Goal: Transaction & Acquisition: Book appointment/travel/reservation

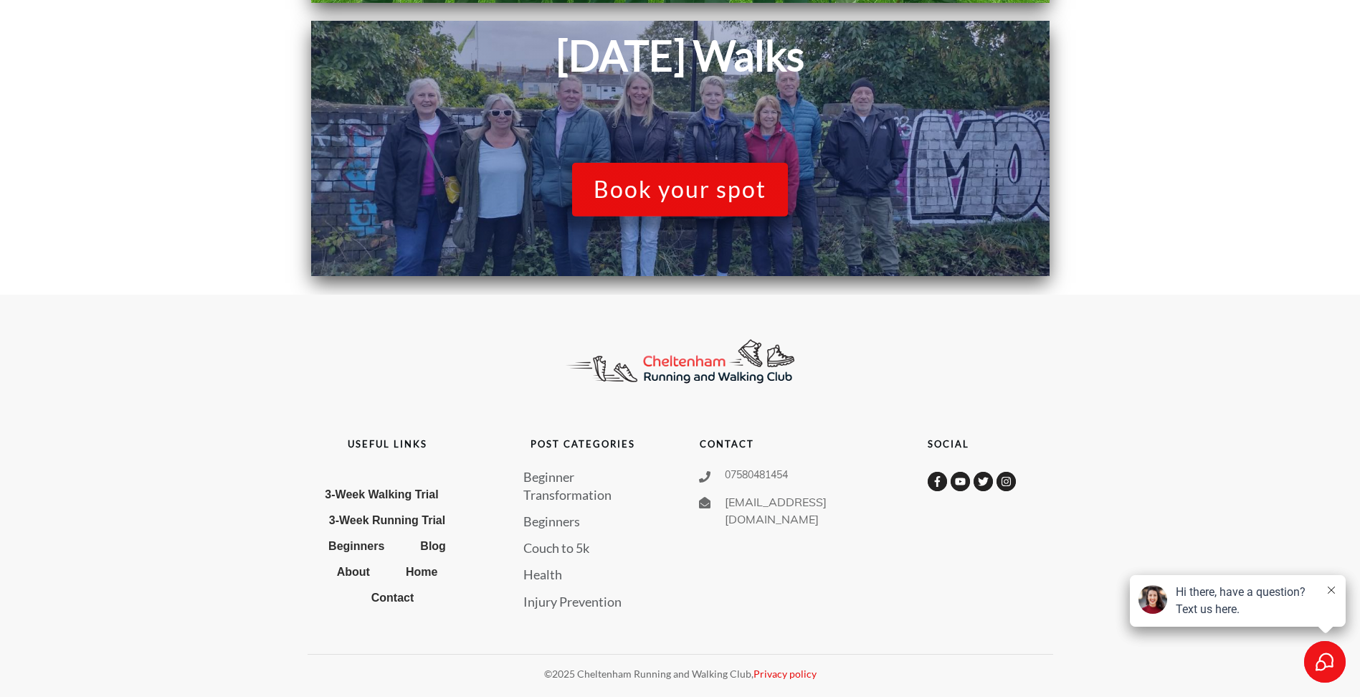
scroll to position [1123, 0]
click at [675, 188] on span "Book your spot" at bounding box center [679, 188] width 173 height 27
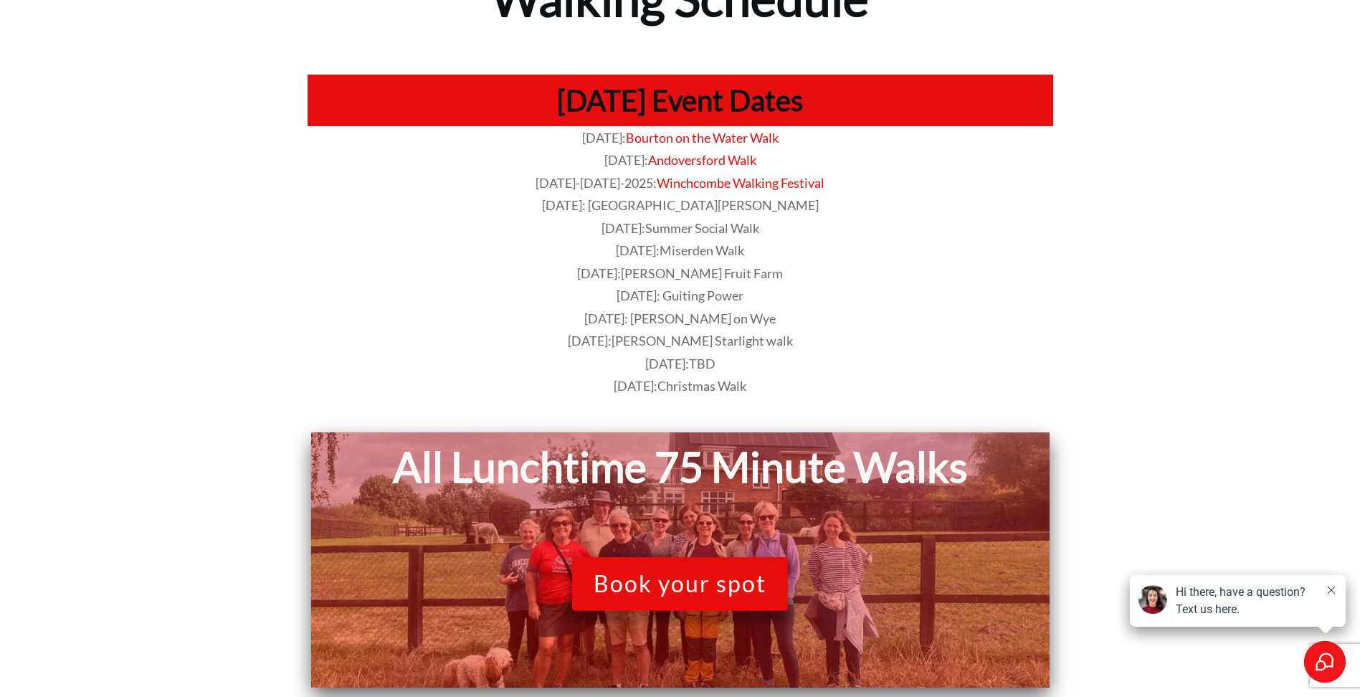
scroll to position [48, 0]
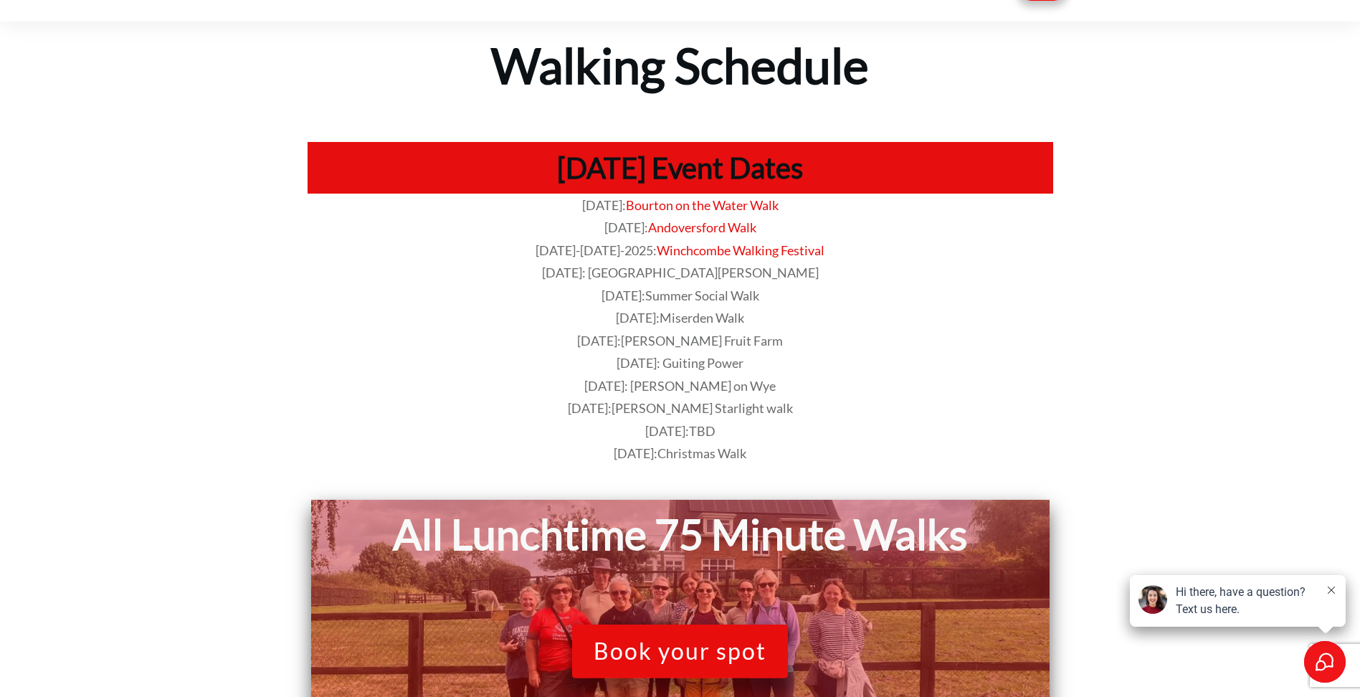
drag, startPoint x: 675, startPoint y: 360, endPoint x: 769, endPoint y: 364, distance: 94.0
click at [769, 364] on p "[DATE]: Guiting Power" at bounding box center [680, 363] width 744 height 23
click at [697, 389] on span "[DATE]: [PERSON_NAME] on Wye" at bounding box center [679, 386] width 191 height 16
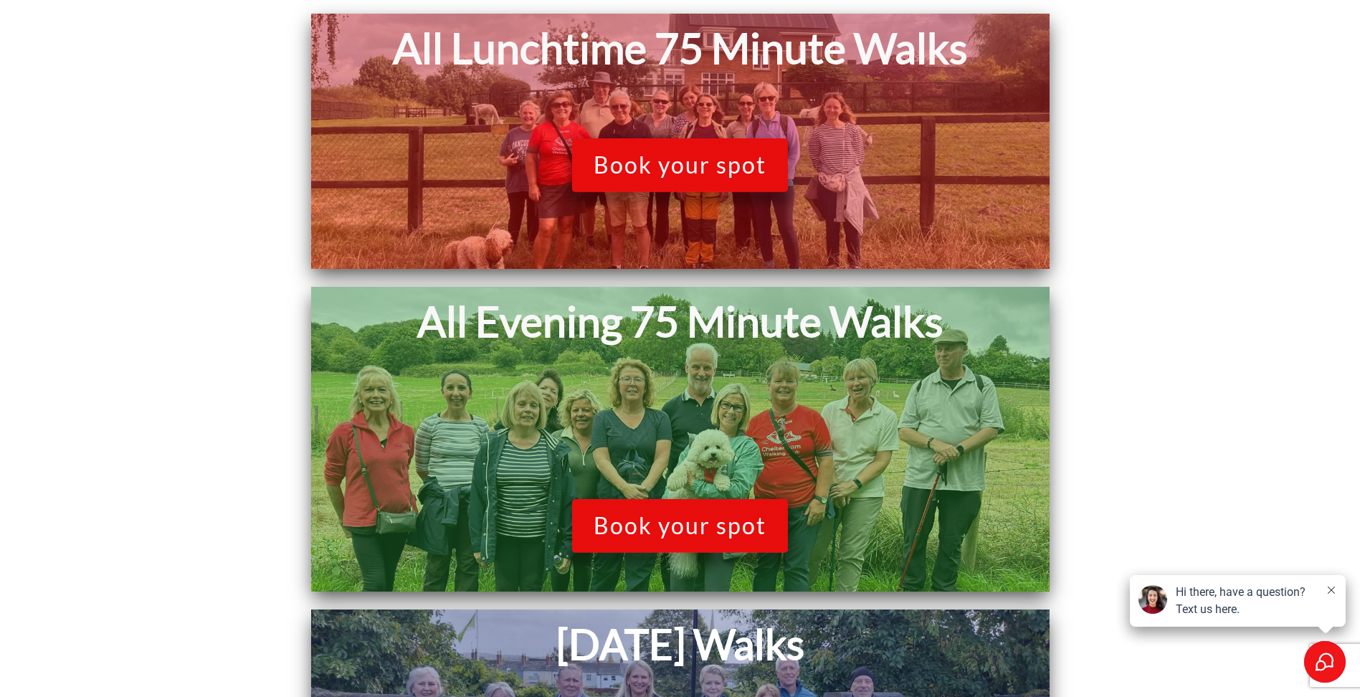
scroll to position [621, 0]
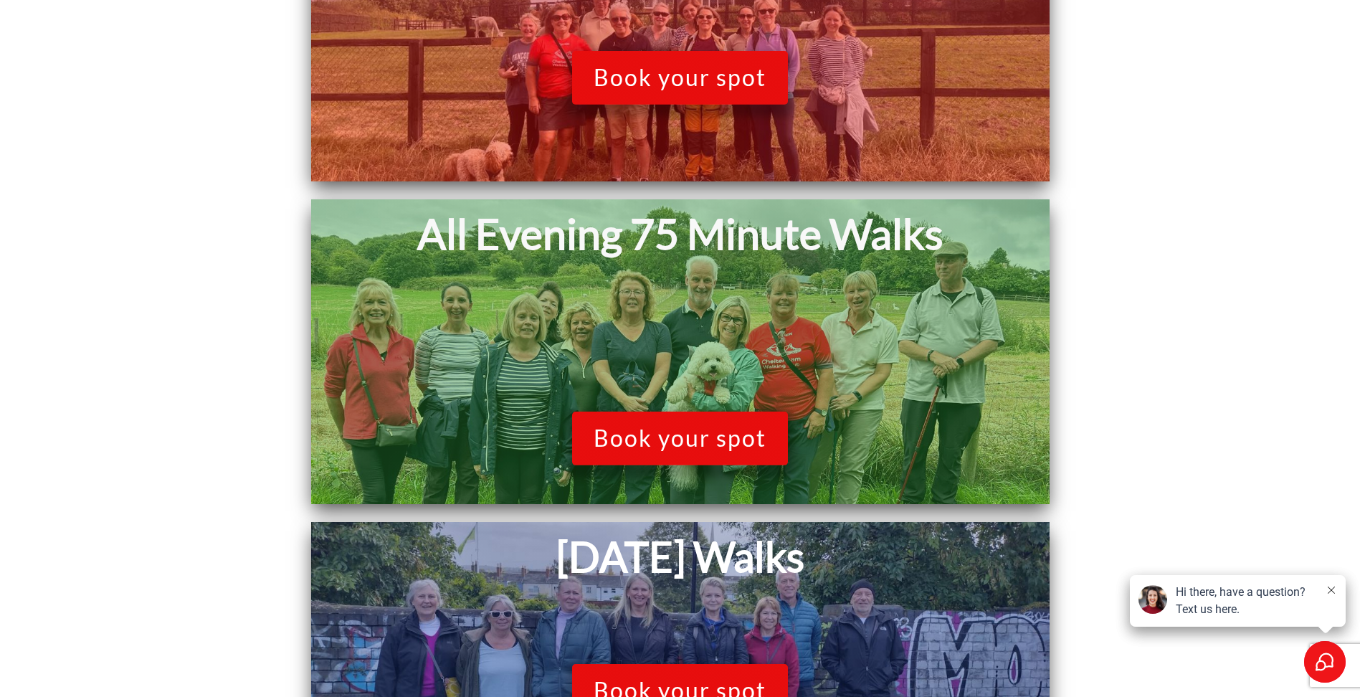
click at [668, 82] on span "Book your spot" at bounding box center [679, 77] width 173 height 27
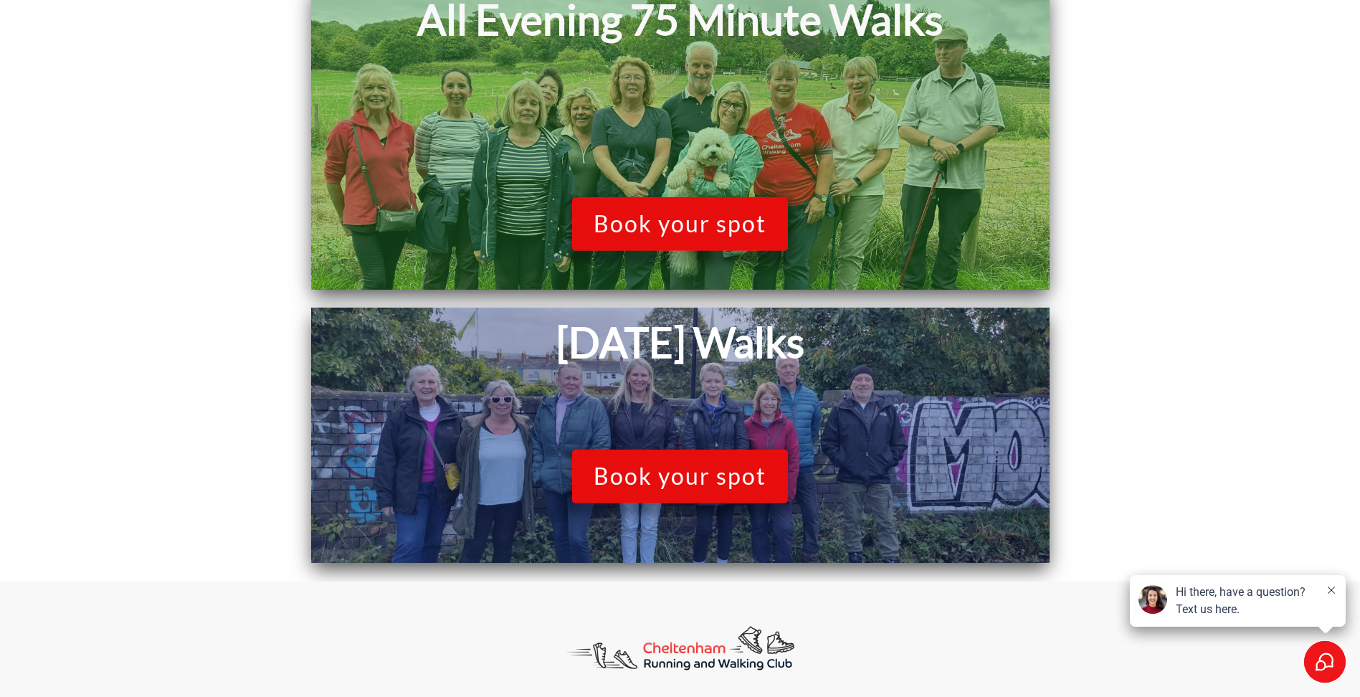
scroll to position [836, 0]
click at [673, 226] on span "Book your spot" at bounding box center [679, 222] width 173 height 27
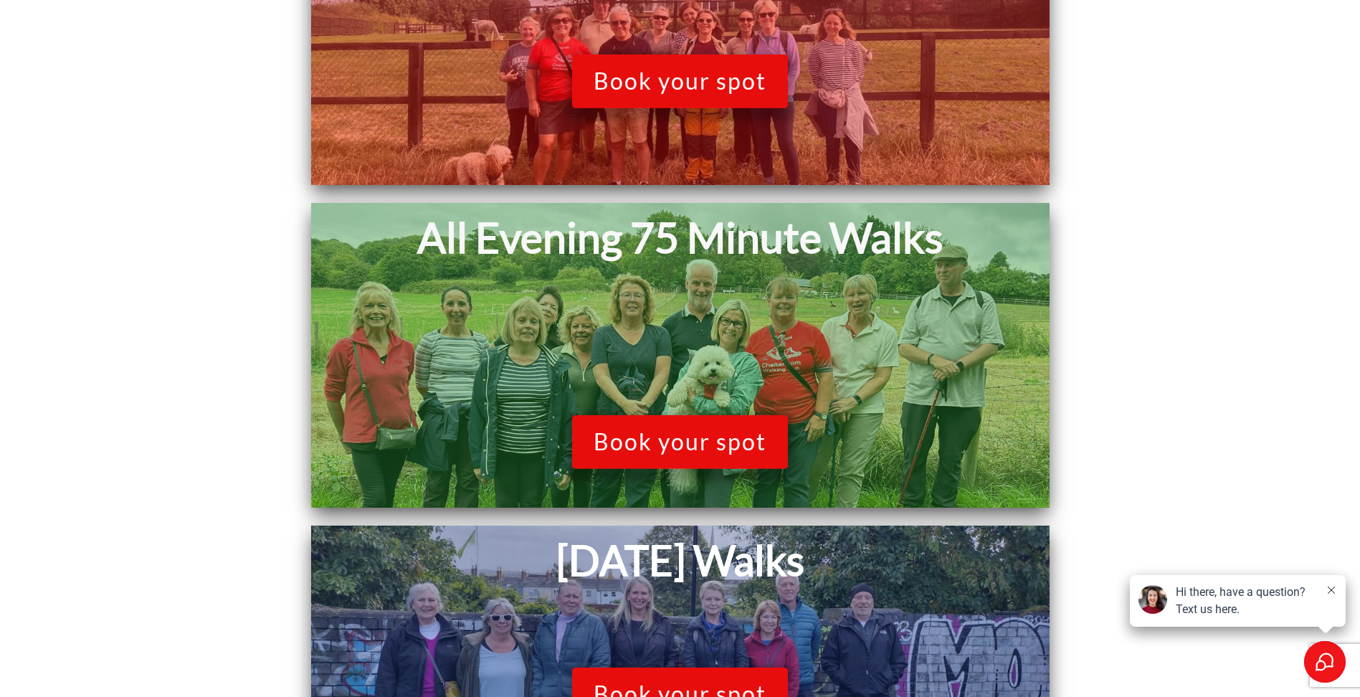
scroll to position [550, 0]
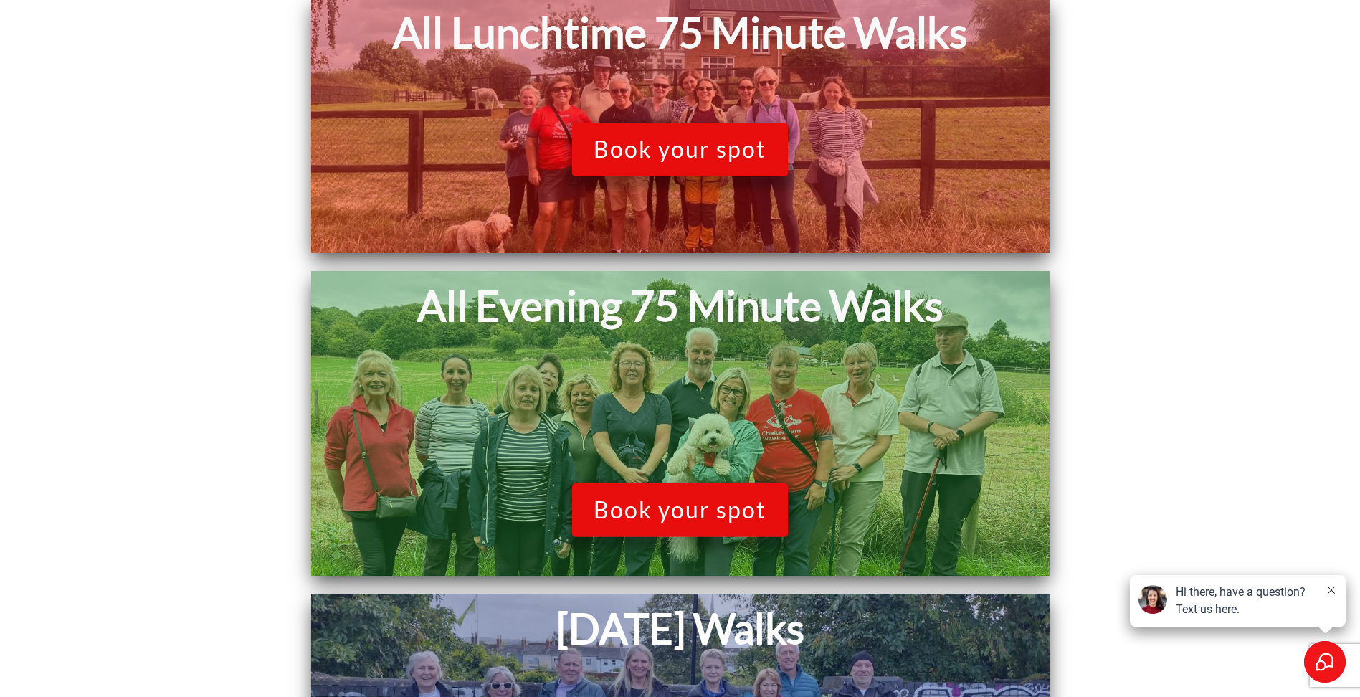
click at [621, 143] on span "Book your spot" at bounding box center [679, 148] width 173 height 27
click at [673, 497] on span "Book your spot" at bounding box center [679, 509] width 173 height 27
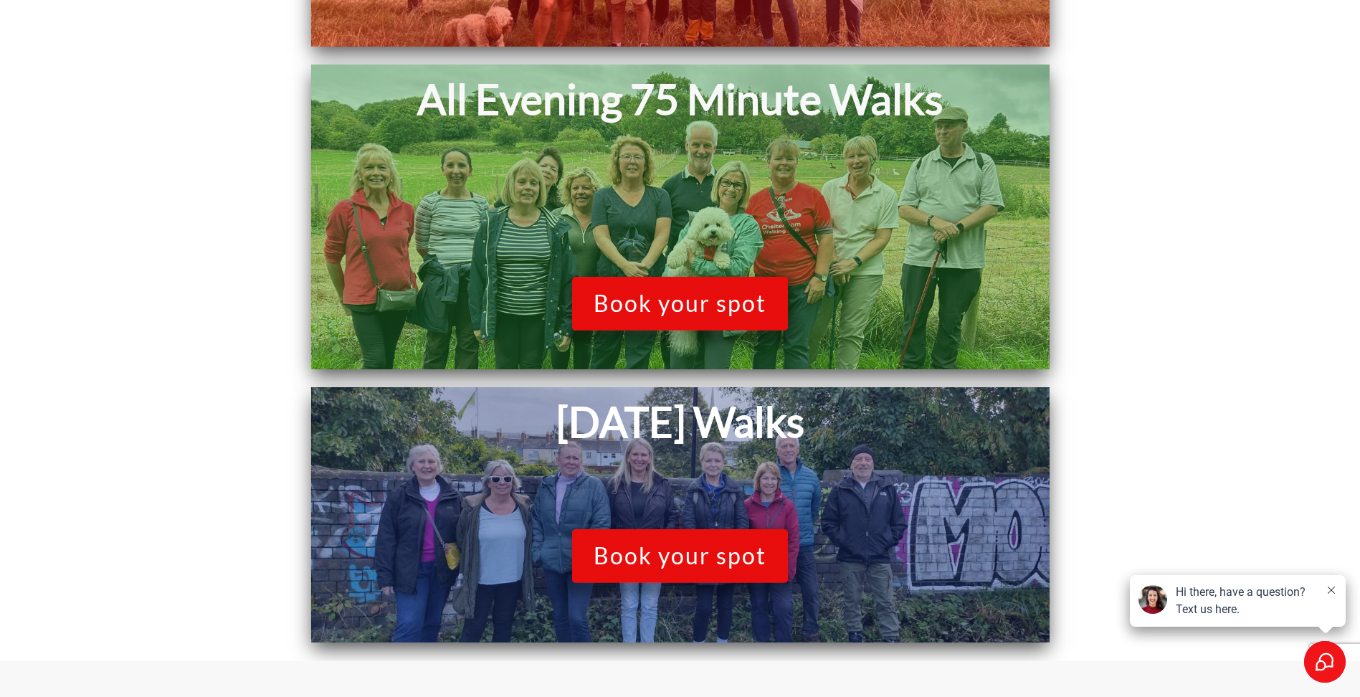
scroll to position [765, 0]
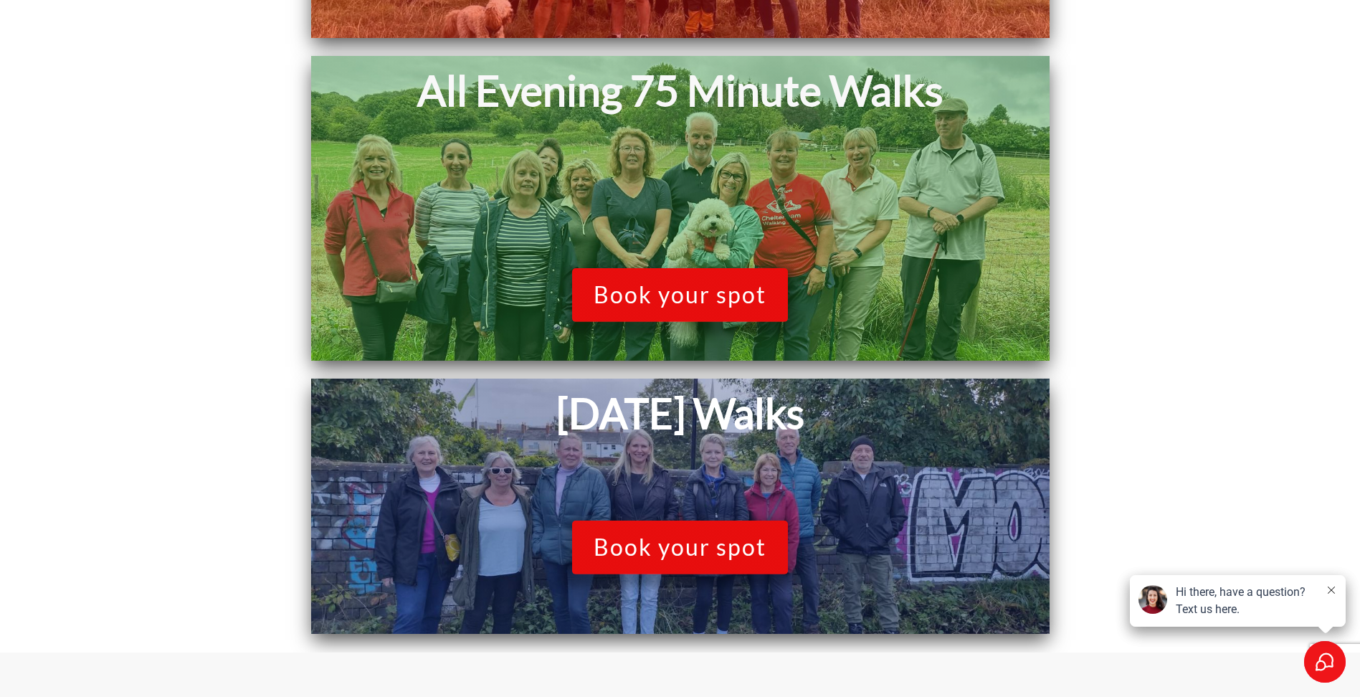
click at [675, 540] on span "Book your spot" at bounding box center [679, 546] width 173 height 27
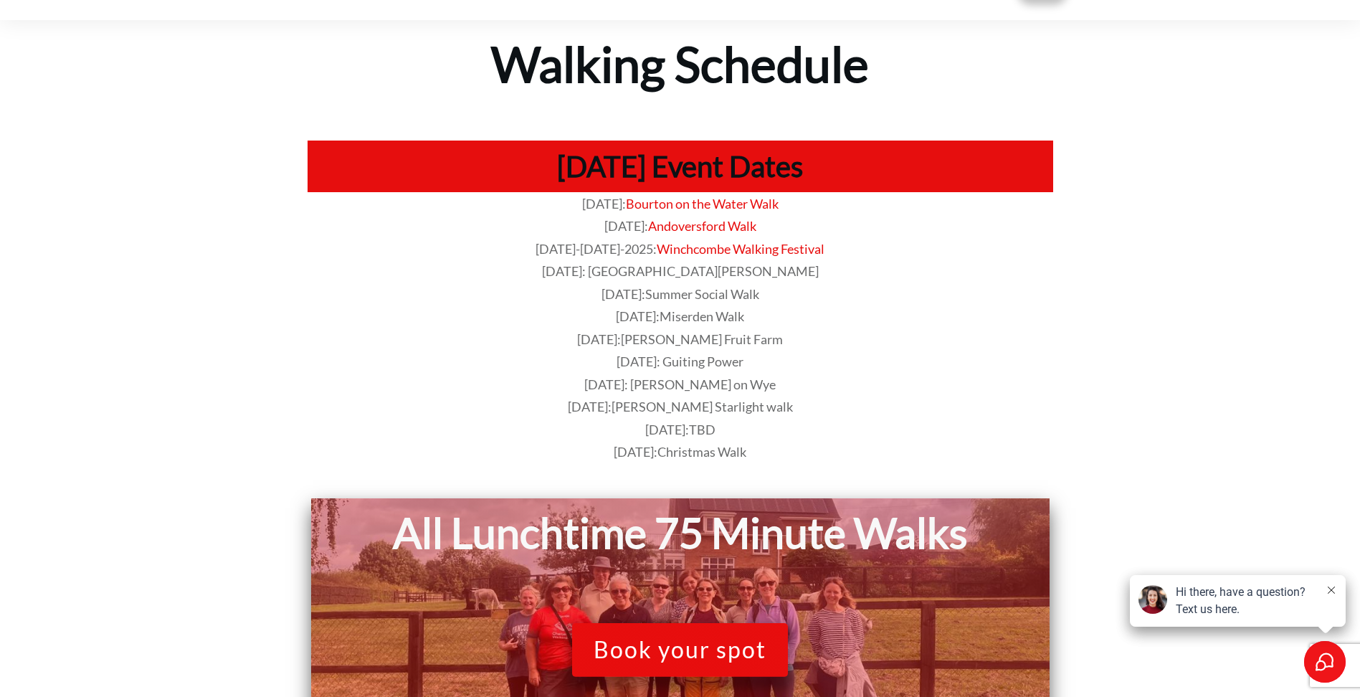
scroll to position [0, 0]
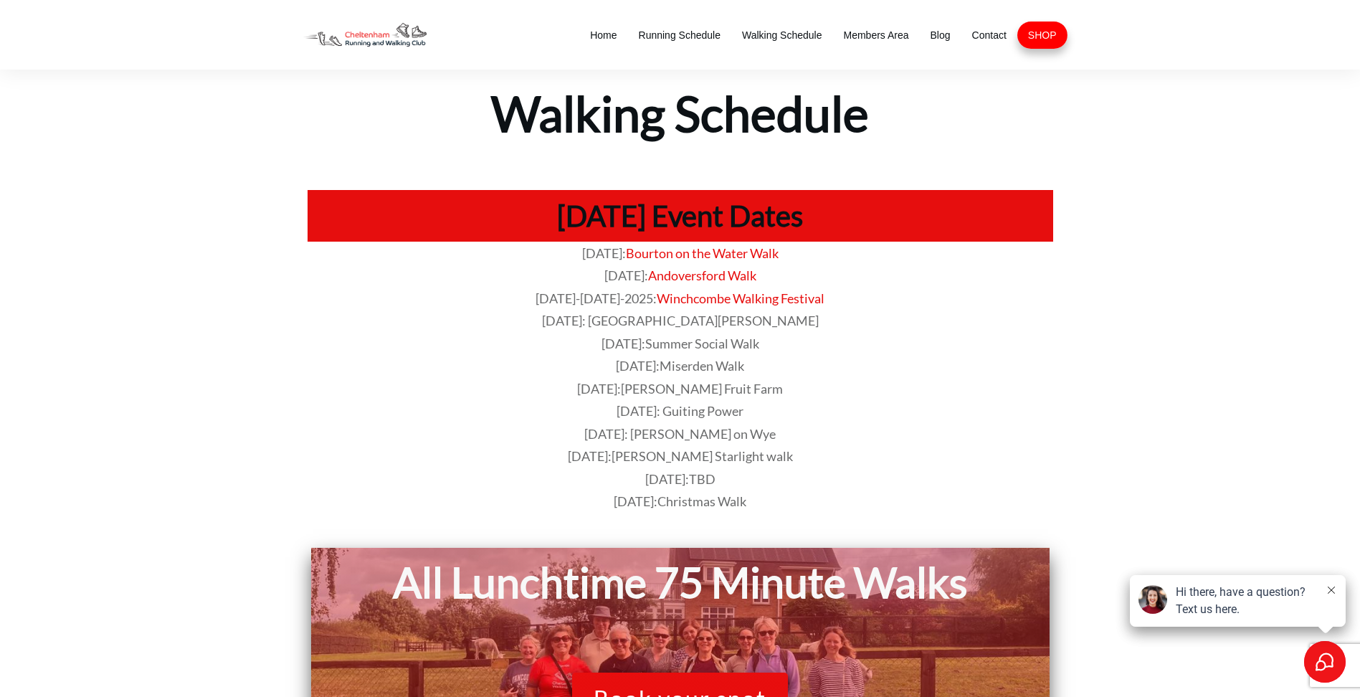
scroll to position [72, 0]
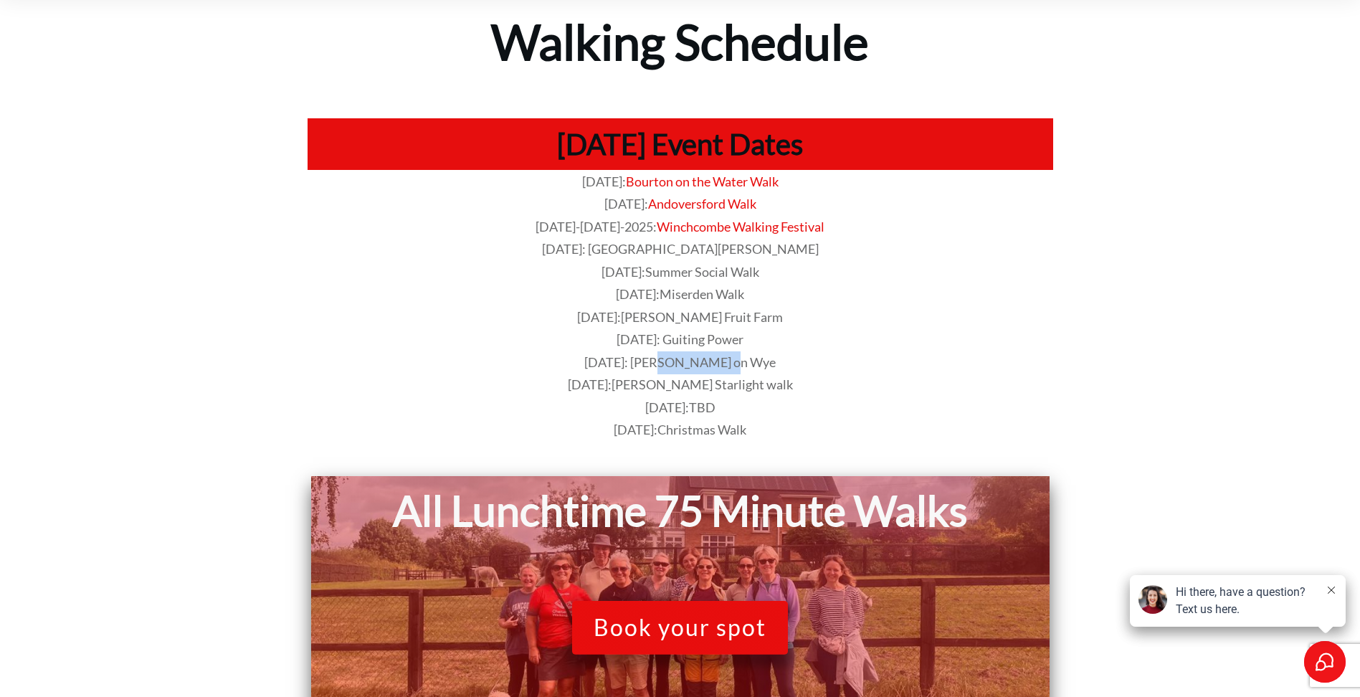
drag, startPoint x: 681, startPoint y: 363, endPoint x: 753, endPoint y: 367, distance: 71.8
click at [753, 367] on span "[DATE]: [PERSON_NAME] on Wye" at bounding box center [679, 362] width 191 height 16
copy span "[PERSON_NAME] on Wye"
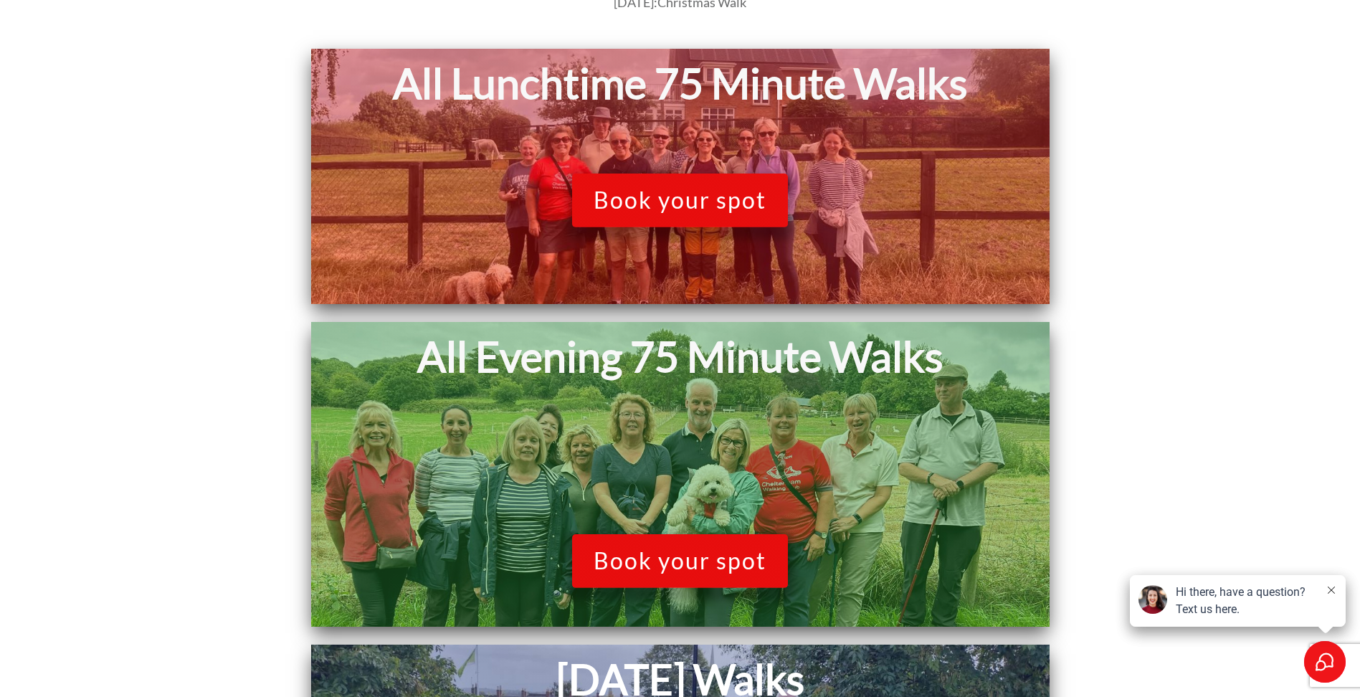
scroll to position [502, 0]
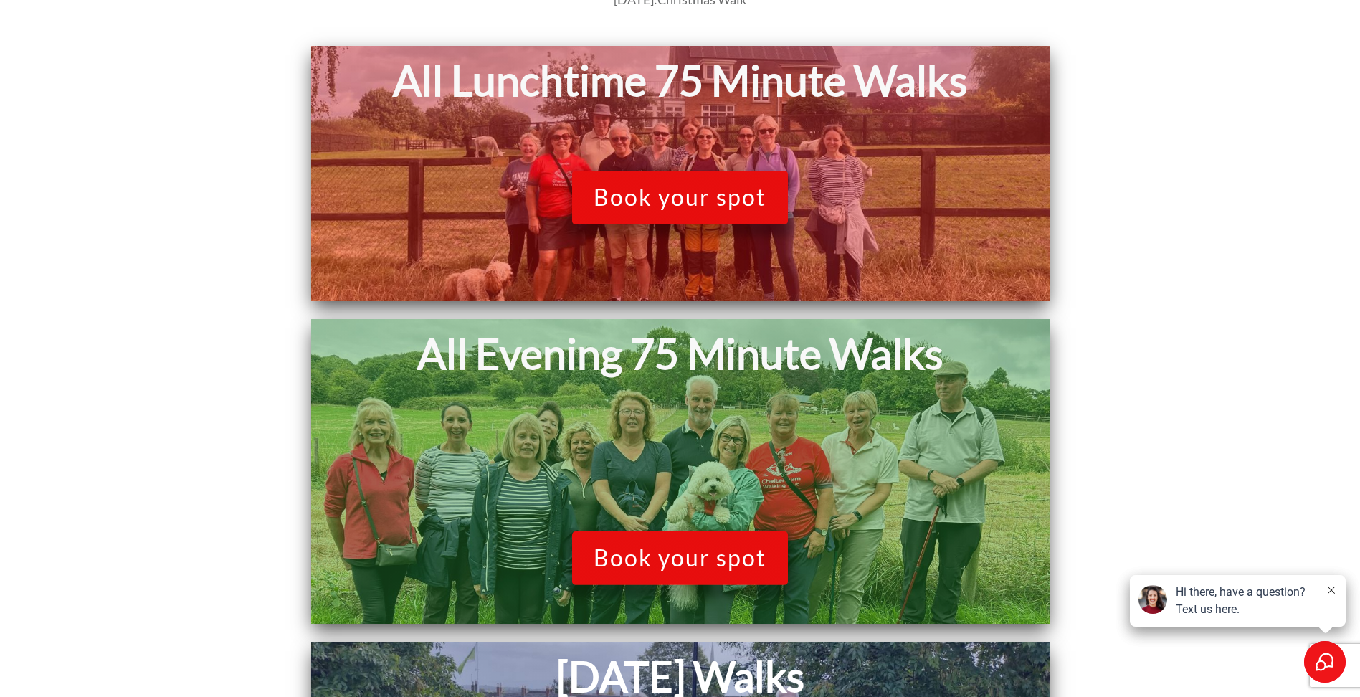
click at [634, 199] on span "Book your spot" at bounding box center [679, 196] width 173 height 27
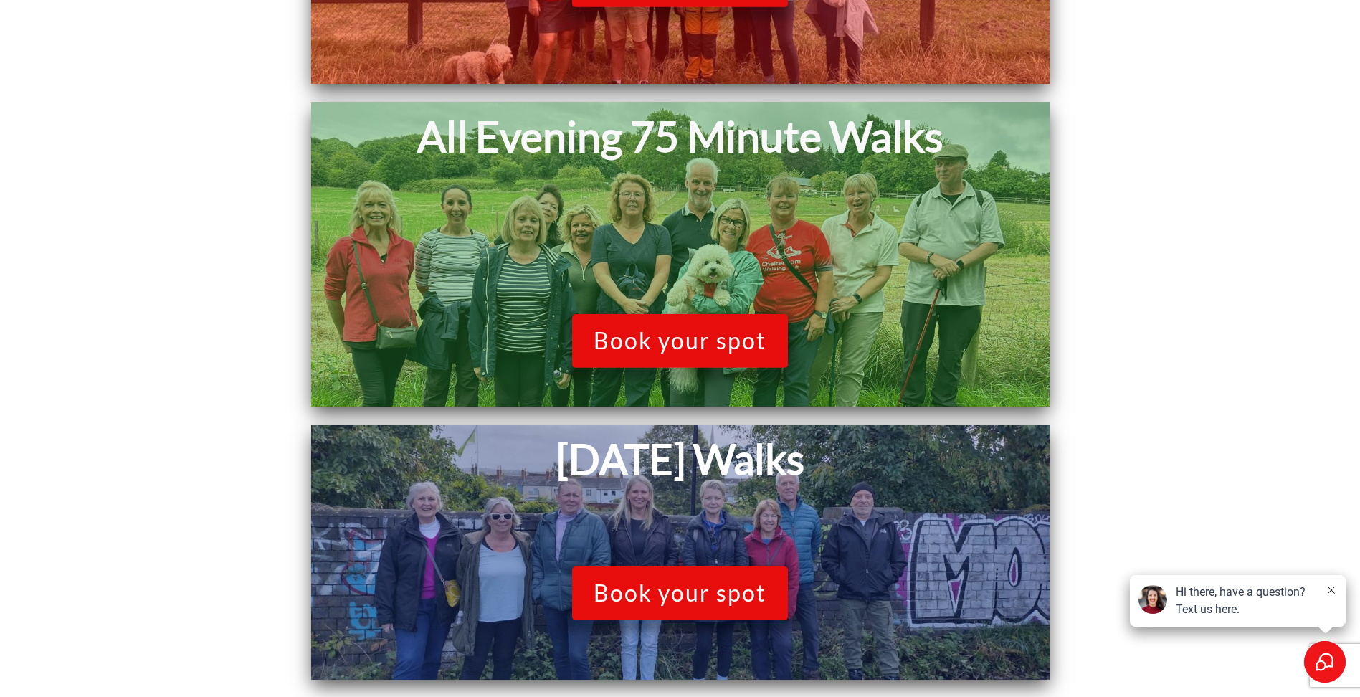
scroll to position [788, 0]
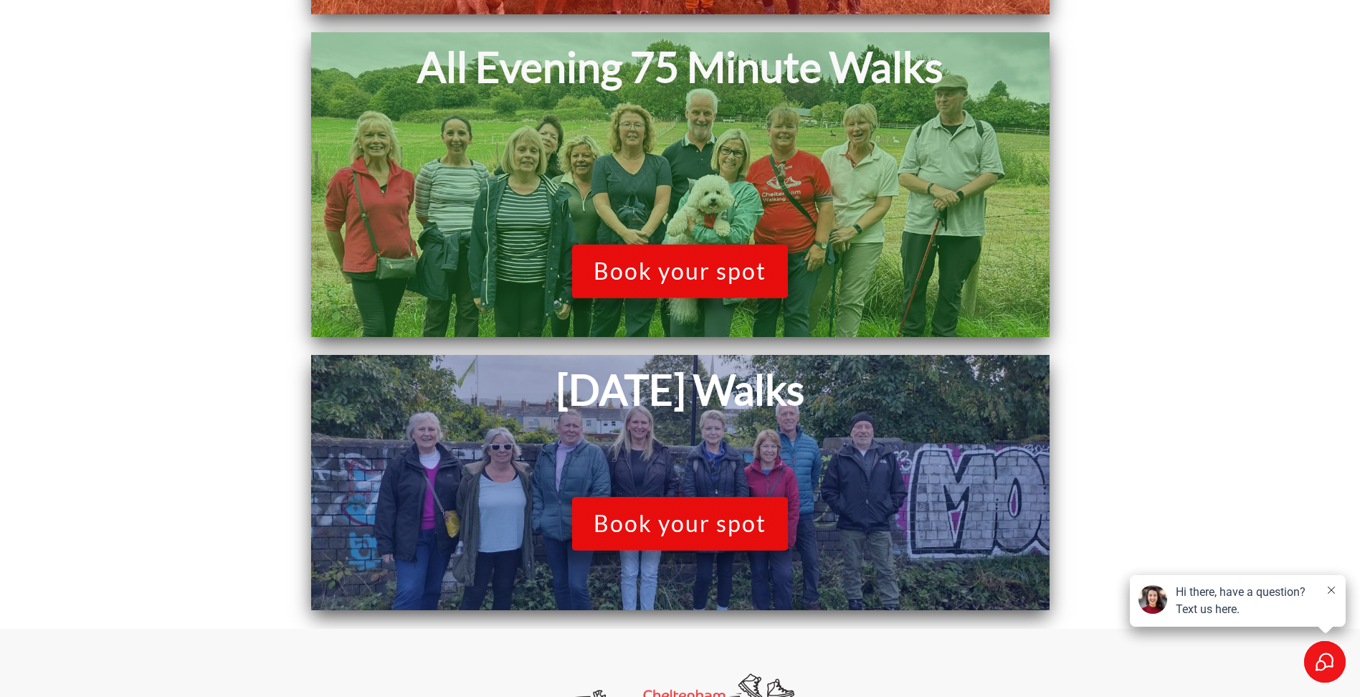
click at [679, 519] on span "Book your spot" at bounding box center [679, 523] width 173 height 27
click at [665, 267] on span "Book your spot" at bounding box center [679, 270] width 173 height 27
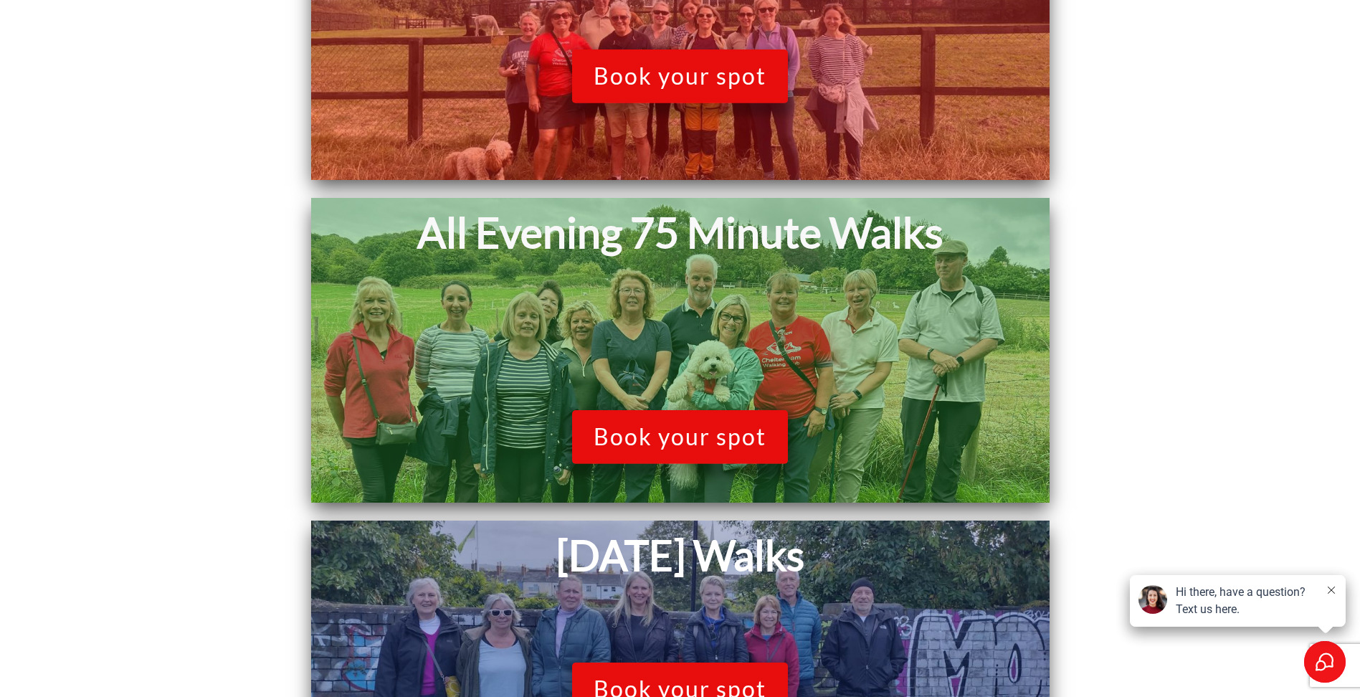
scroll to position [573, 0]
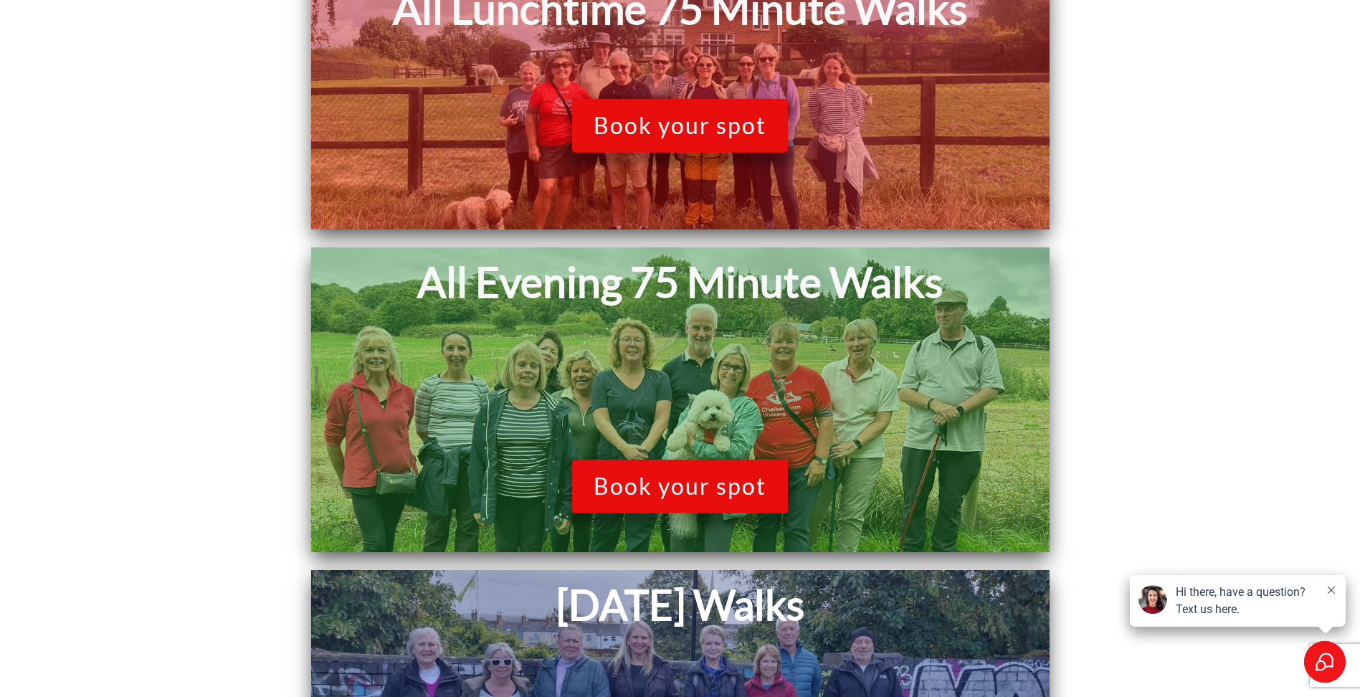
click at [631, 120] on span "Book your spot" at bounding box center [679, 125] width 173 height 27
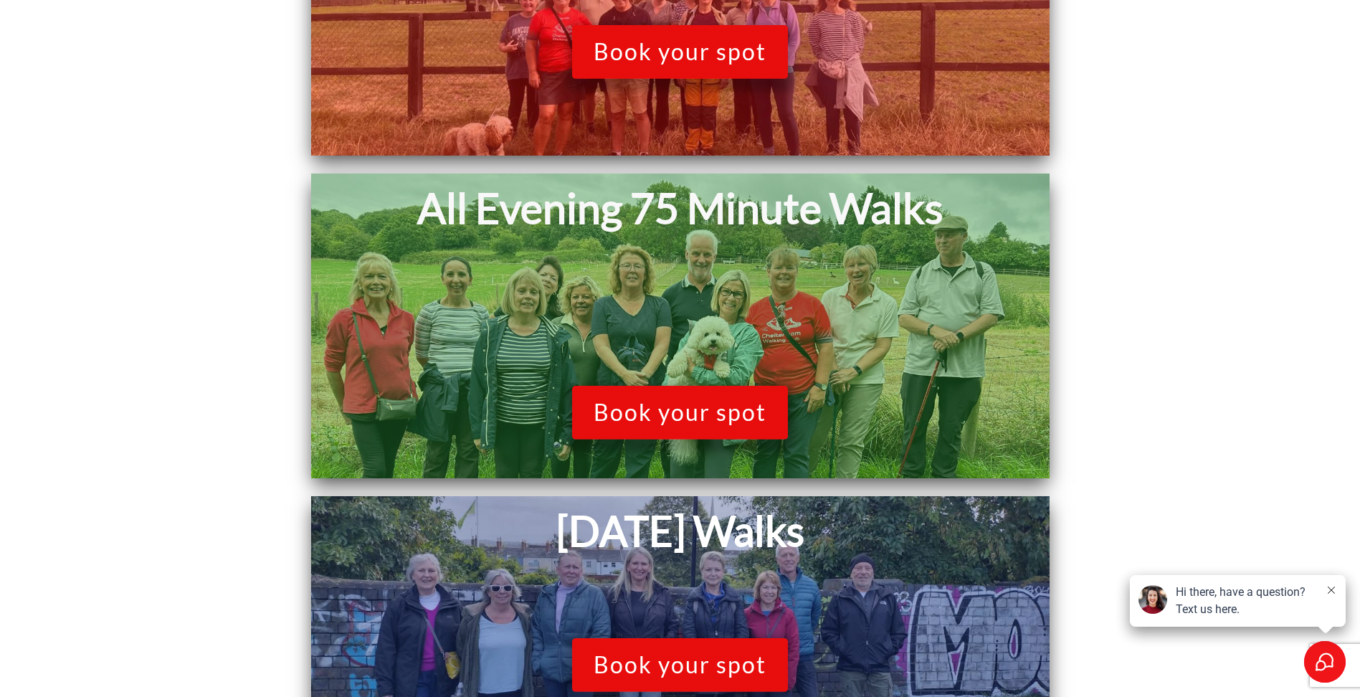
scroll to position [860, 0]
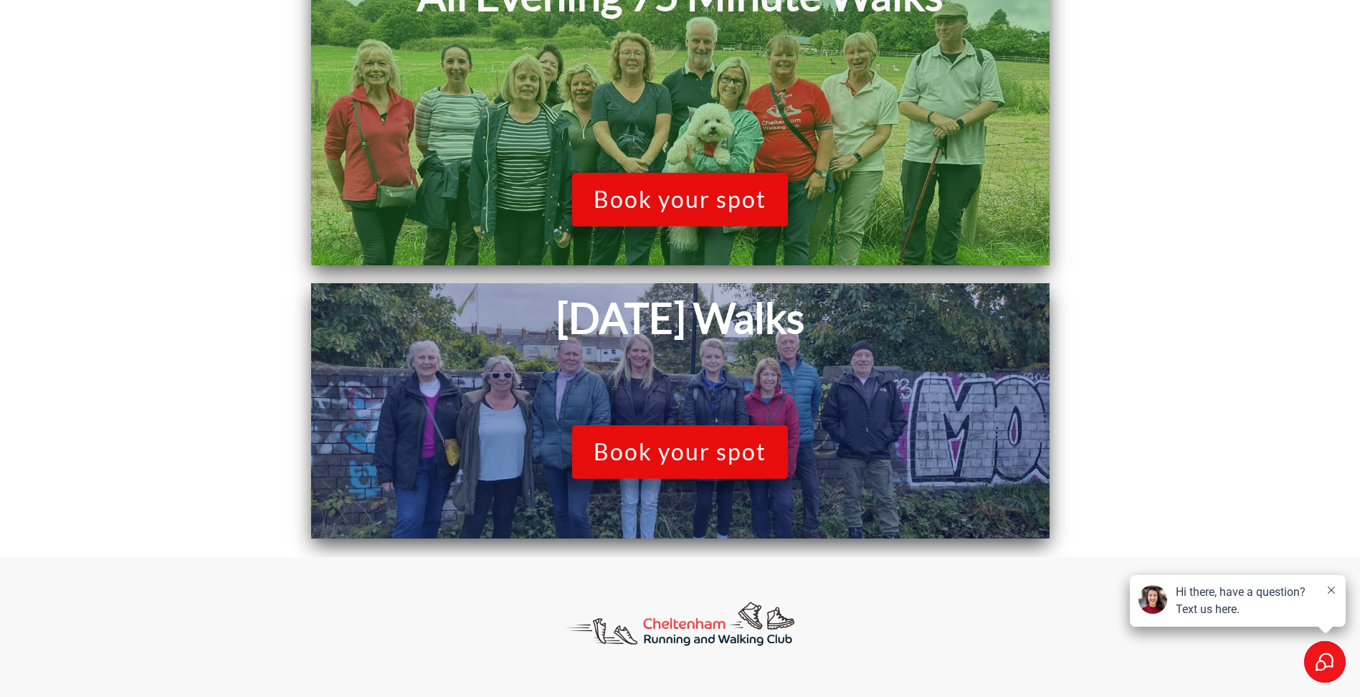
click at [646, 432] on link "Book your spot" at bounding box center [680, 451] width 216 height 53
